Goal: Contribute content: Contribute content

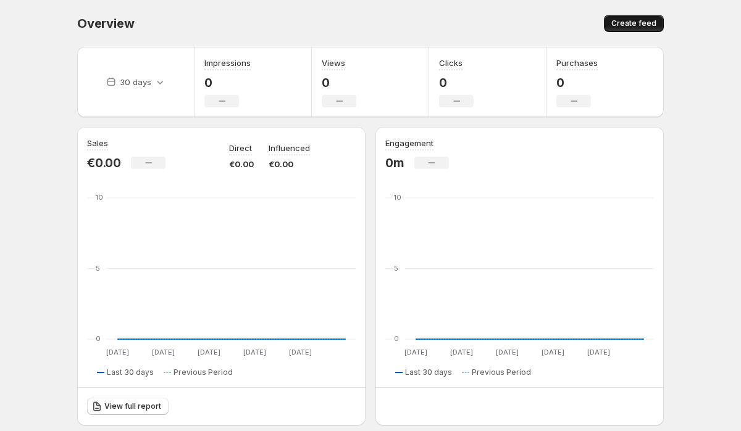
click at [647, 23] on span "Create feed" at bounding box center [633, 24] width 45 height 10
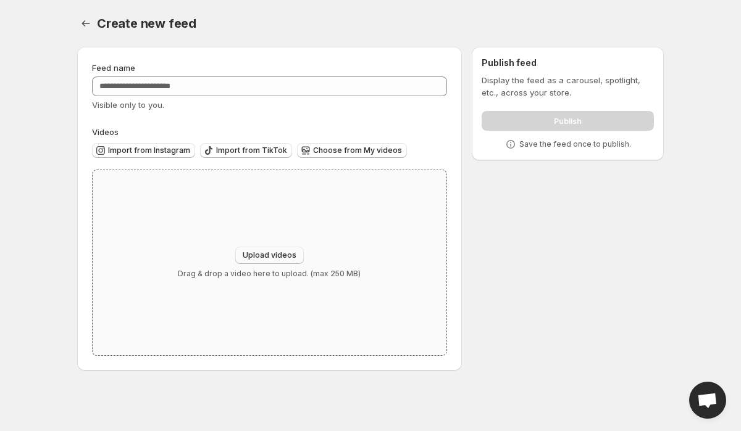
click at [272, 255] on span "Upload videos" at bounding box center [270, 256] width 54 height 10
type input "**********"
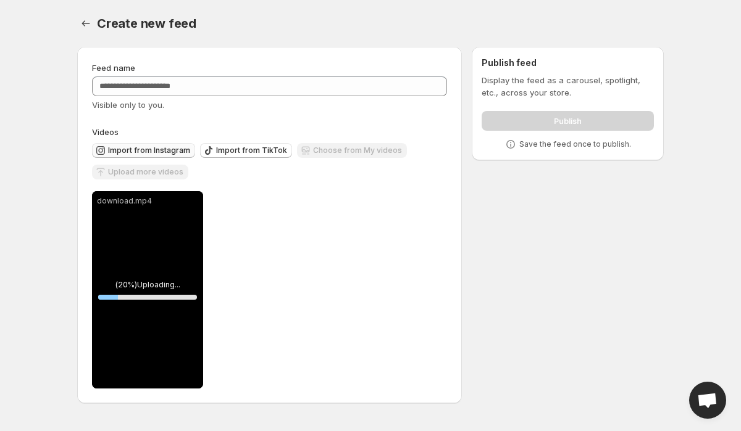
click at [137, 154] on span "Import from Instagram" at bounding box center [149, 151] width 82 height 10
click at [160, 170] on span "Upload more videos" at bounding box center [145, 172] width 75 height 10
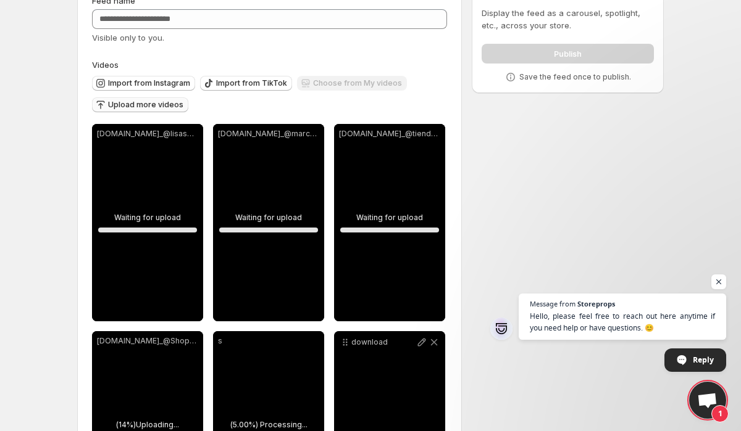
scroll to position [2, 0]
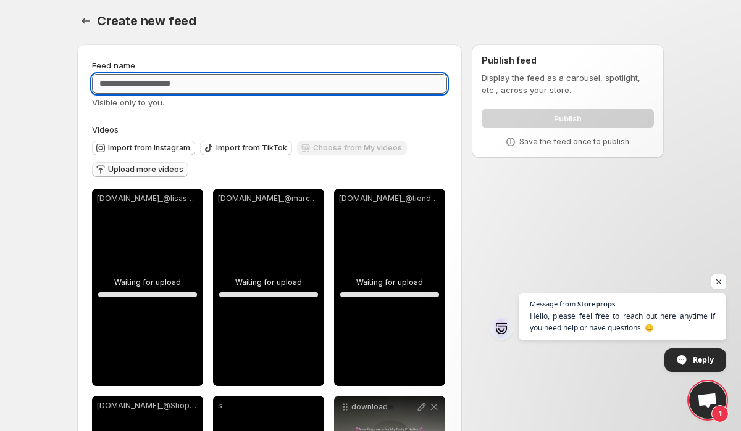
click at [244, 89] on input "Feed name" at bounding box center [269, 84] width 355 height 20
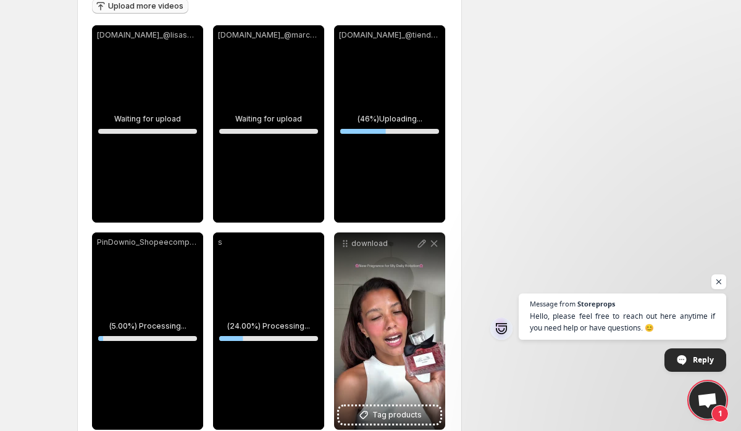
scroll to position [192, 0]
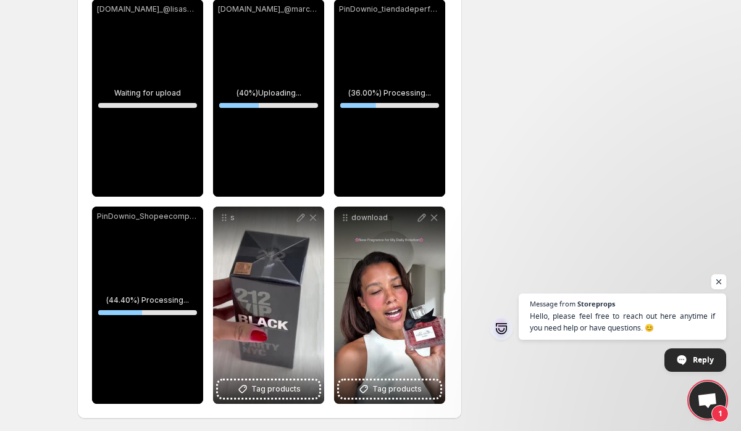
type input "*********"
click at [725, 281] on span "Open chat" at bounding box center [718, 282] width 15 height 15
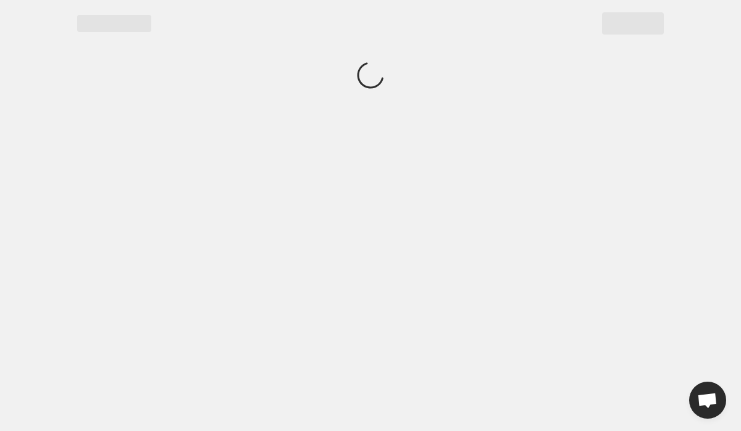
scroll to position [0, 0]
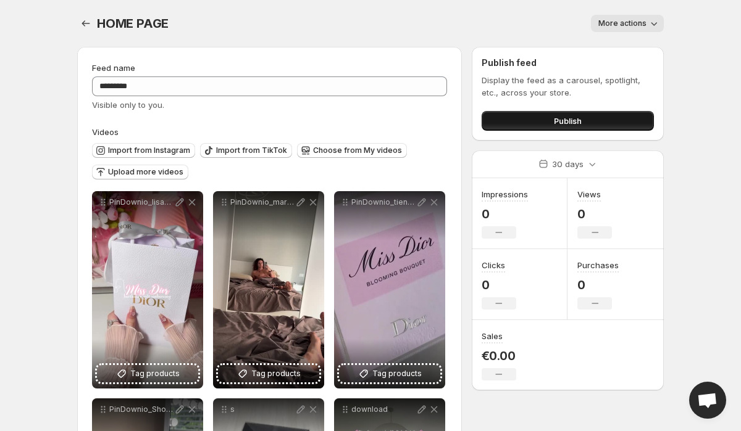
click at [570, 118] on span "Publish" at bounding box center [568, 121] width 28 height 12
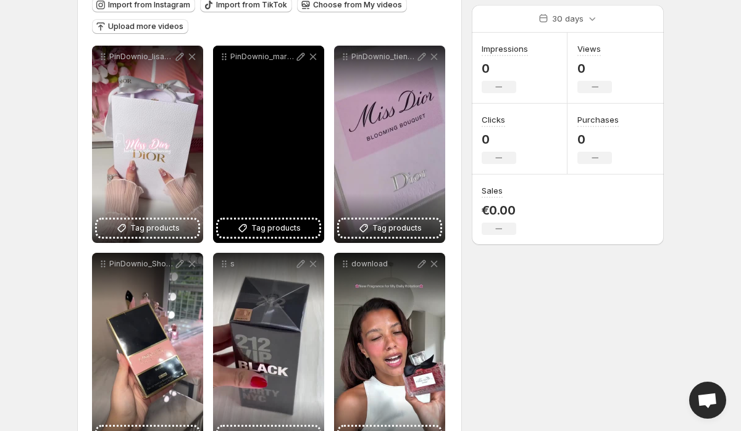
scroll to position [122, 0]
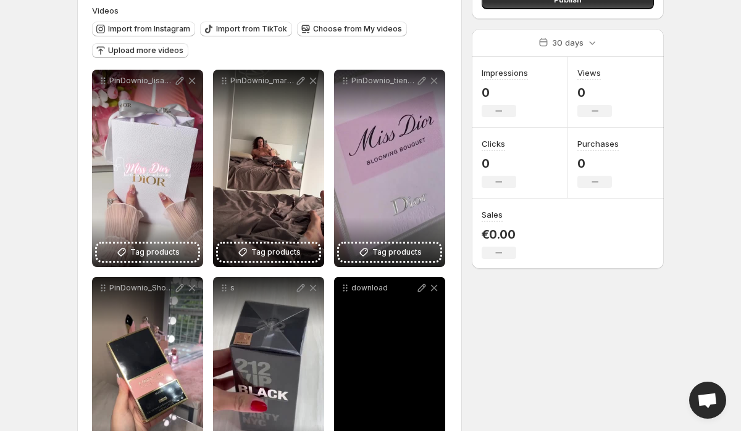
click at [346, 293] on div "download" at bounding box center [389, 288] width 111 height 22
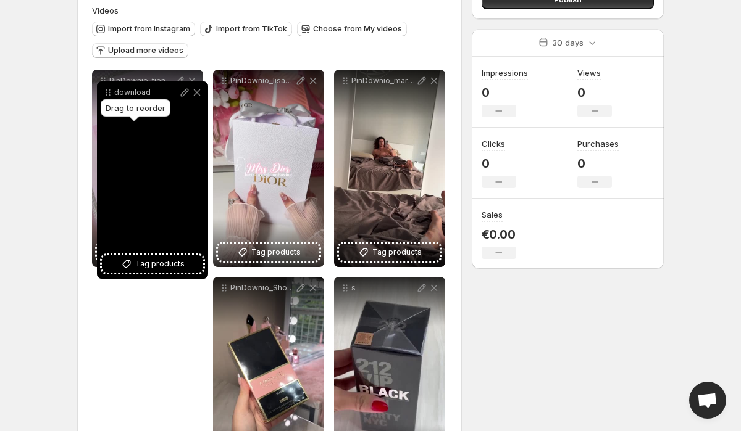
drag, startPoint x: 346, startPoint y: 293, endPoint x: 106, endPoint y: 93, distance: 311.6
click at [106, 93] on icon at bounding box center [108, 92] width 12 height 12
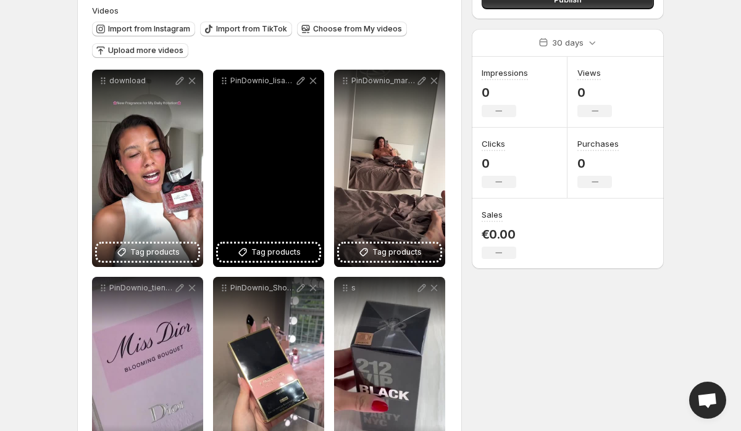
scroll to position [178, 0]
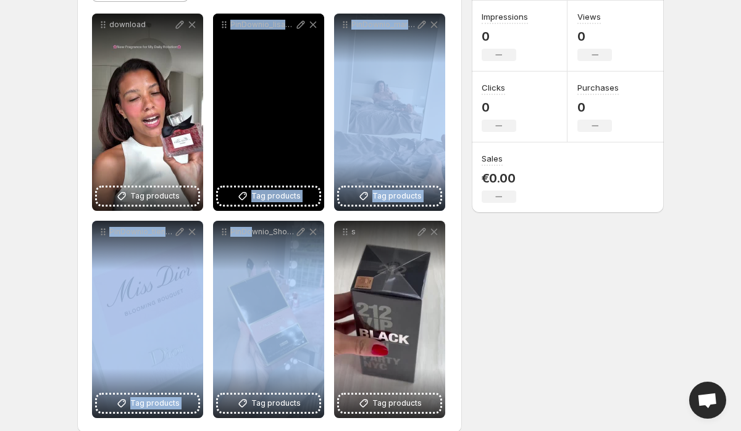
drag, startPoint x: 253, startPoint y: 235, endPoint x: 245, endPoint y: 221, distance: 16.3
click at [244, 215] on div "**********" at bounding box center [269, 216] width 355 height 405
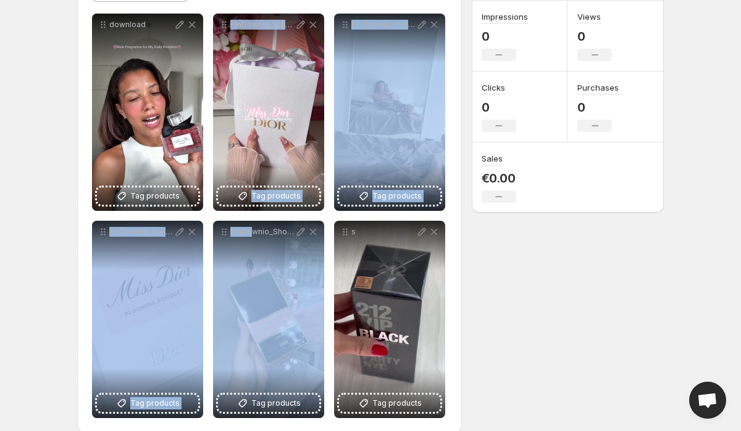
click at [88, 227] on div "**********" at bounding box center [269, 151] width 384 height 564
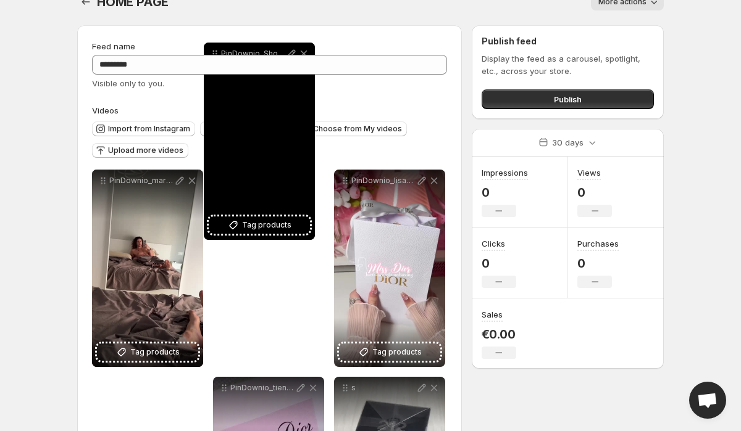
drag, startPoint x: 222, startPoint y: 231, endPoint x: 213, endPoint y: 41, distance: 190.9
click at [213, 41] on div "**********" at bounding box center [370, 291] width 616 height 626
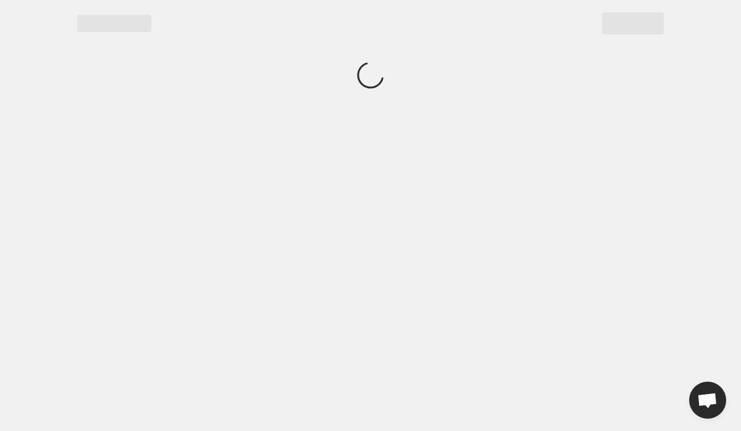
scroll to position [0, 0]
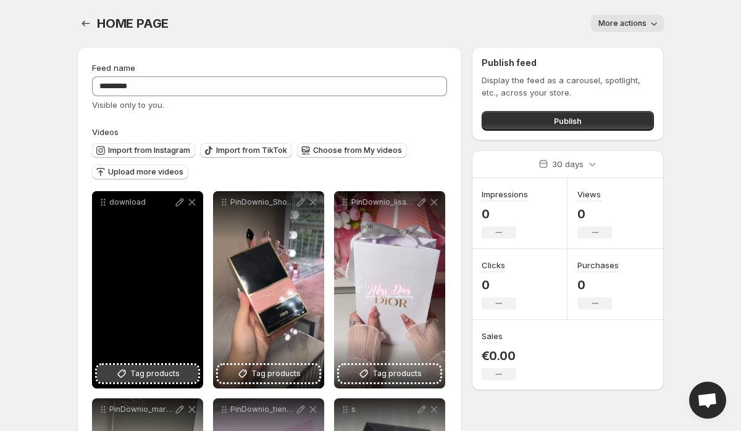
click at [153, 376] on span "Tag products" at bounding box center [154, 374] width 49 height 12
click at [159, 365] on div "download" at bounding box center [147, 289] width 111 height 197
click at [158, 371] on span "Tag products" at bounding box center [154, 374] width 49 height 12
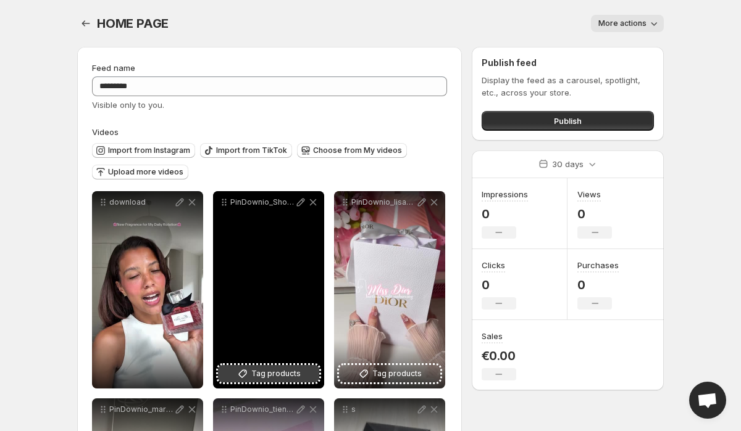
click at [273, 373] on span "Tag products" at bounding box center [275, 374] width 49 height 12
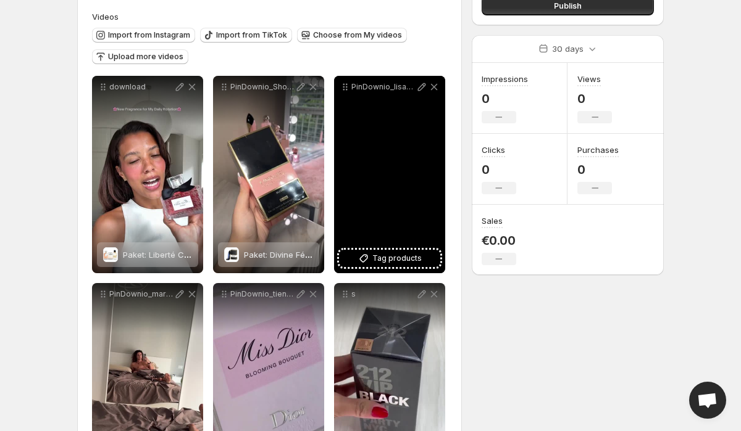
scroll to position [148, 0]
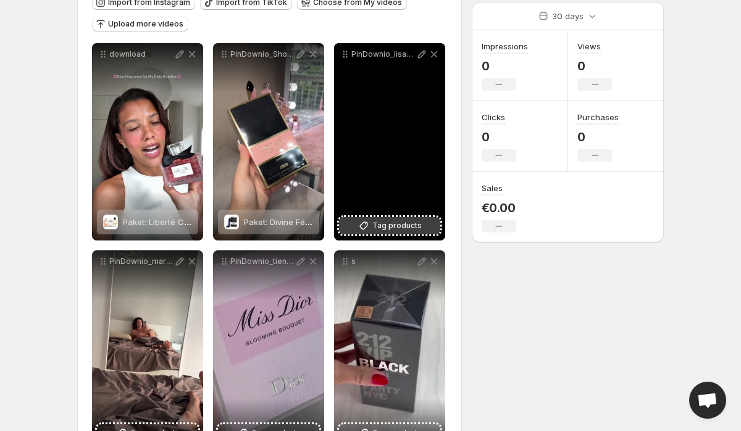
click at [382, 227] on span "Tag products" at bounding box center [396, 226] width 49 height 12
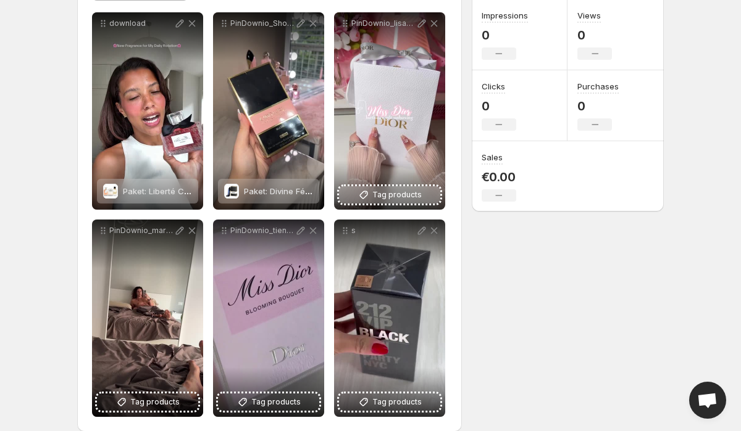
scroll to position [195, 0]
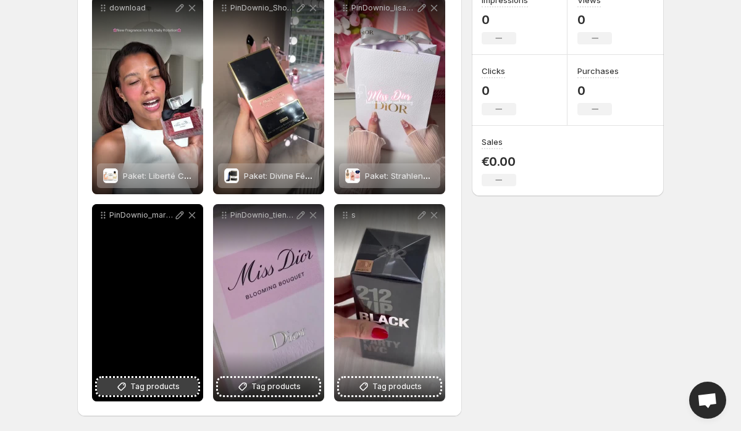
click at [150, 384] on span "Tag products" at bounding box center [154, 387] width 49 height 12
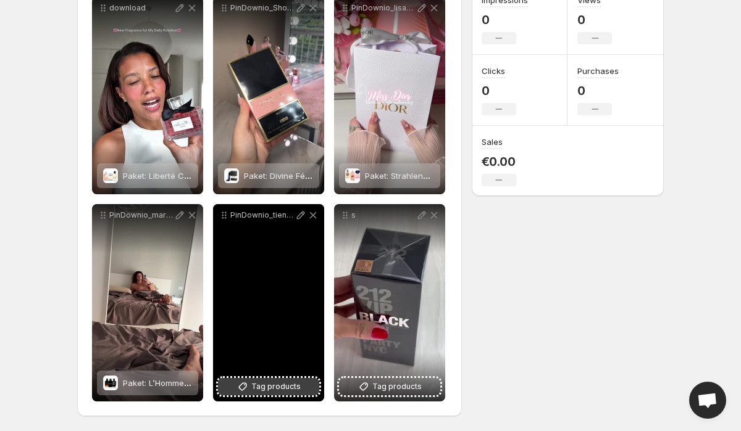
click at [288, 393] on span "Tag products" at bounding box center [275, 387] width 49 height 12
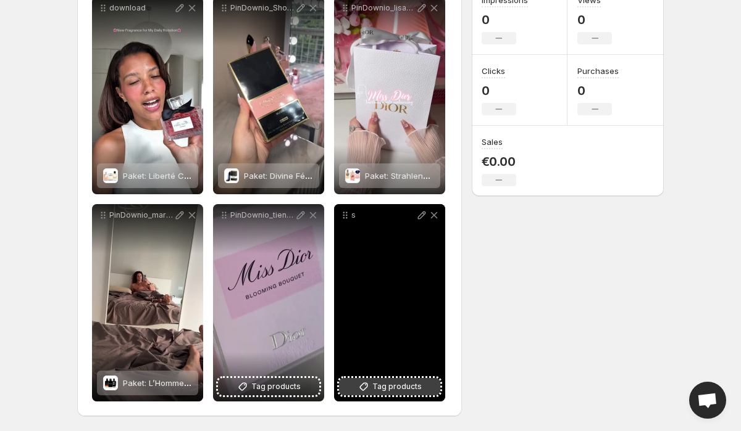
click at [399, 389] on span "Tag products" at bounding box center [396, 387] width 49 height 12
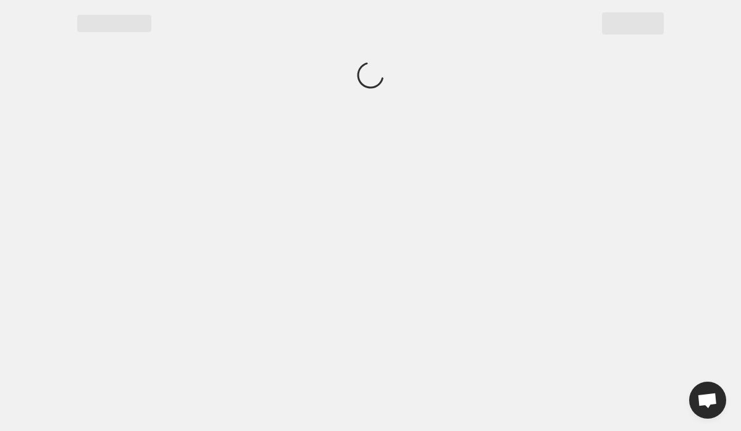
scroll to position [0, 0]
